Goal: Information Seeking & Learning: Learn about a topic

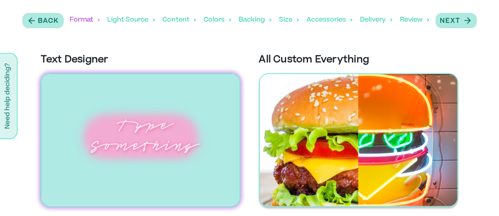
scroll to position [41, 0]
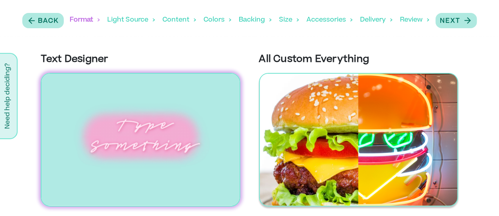
click at [441, 131] on img at bounding box center [359, 140] width 200 height 134
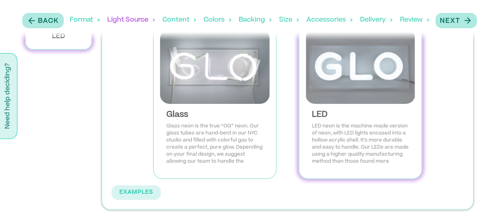
scroll to position [49, 0]
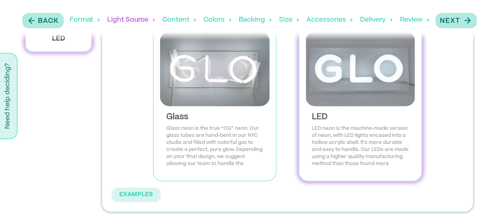
click at [379, 135] on p "LED neon is the machine-made version of neon, with LED lights encased into a ho…" at bounding box center [360, 149] width 97 height 49
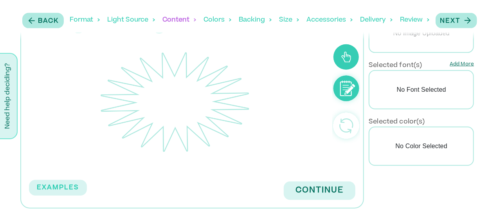
scroll to position [186, 0]
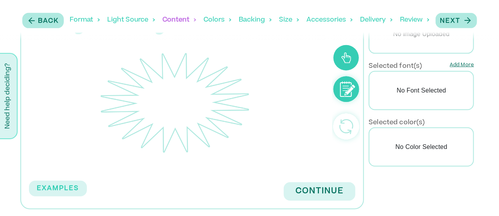
click at [349, 87] on circle at bounding box center [347, 89] width 26 height 26
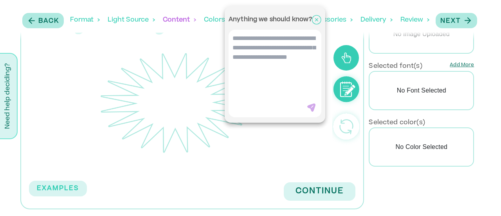
click at [318, 21] on icon at bounding box center [316, 19] width 3 height 3
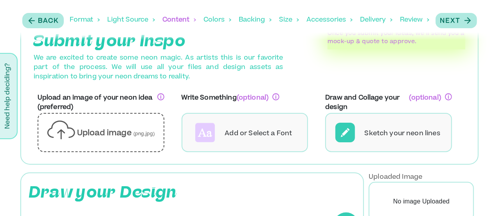
scroll to position [0, 0]
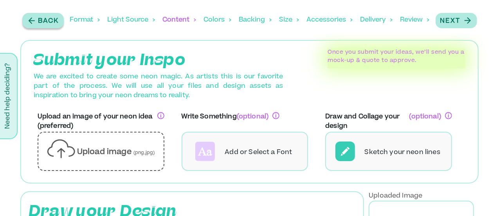
click at [40, 25] on p "Back" at bounding box center [48, 20] width 21 height 9
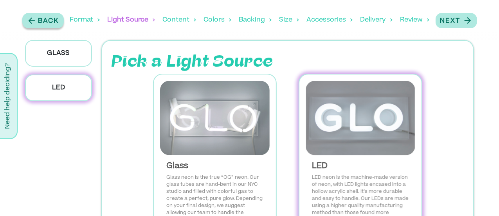
click at [39, 19] on p "Back" at bounding box center [48, 20] width 21 height 9
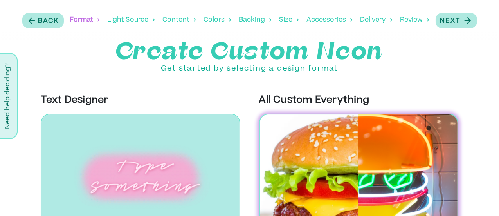
click at [136, 16] on div "Light Source" at bounding box center [131, 20] width 47 height 24
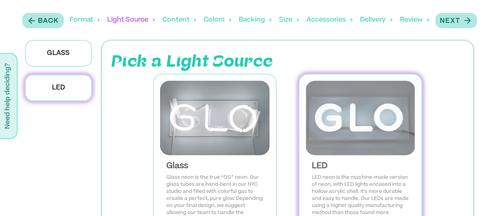
click at [169, 21] on div "Content" at bounding box center [179, 20] width 33 height 24
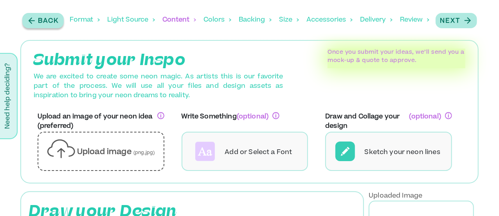
click at [56, 17] on p "Back" at bounding box center [48, 20] width 21 height 9
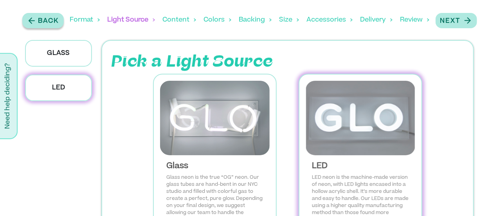
click at [56, 17] on p "Back" at bounding box center [48, 20] width 21 height 9
